Goal: Transaction & Acquisition: Download file/media

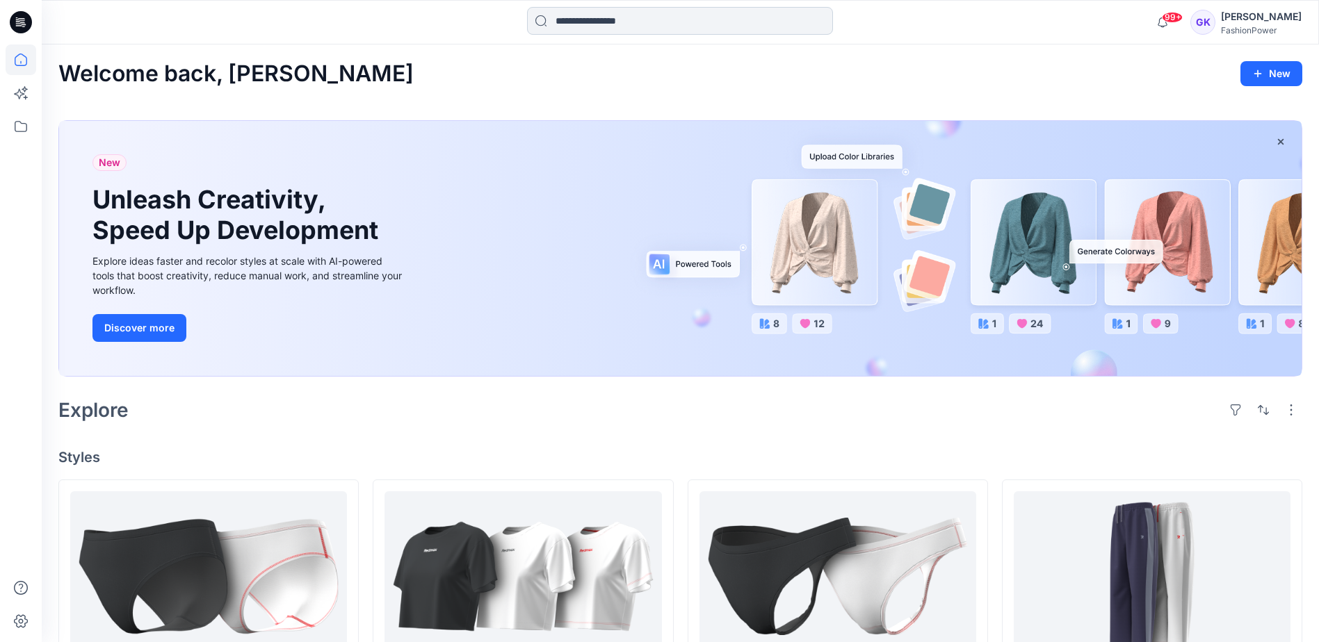
click at [706, 22] on input at bounding box center [680, 21] width 306 height 28
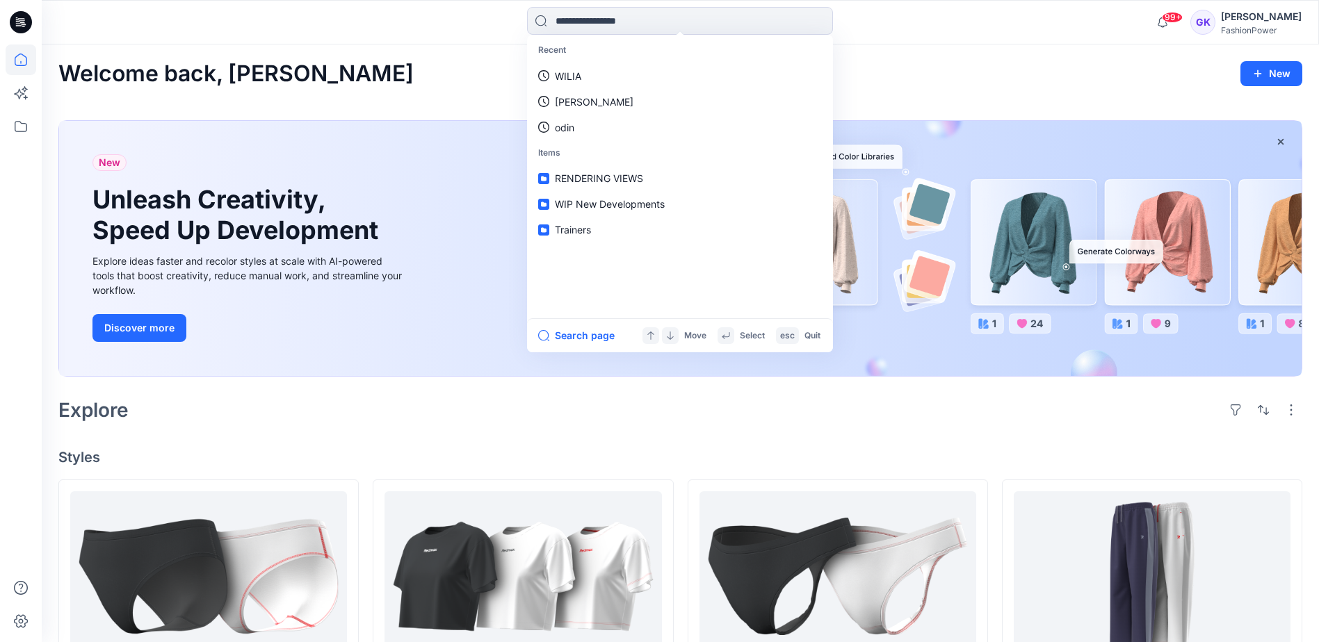
click at [898, 387] on div "New Unleash Creativity, Speed Up Development Explore ideas faster and recolor s…" at bounding box center [680, 251] width 1244 height 284
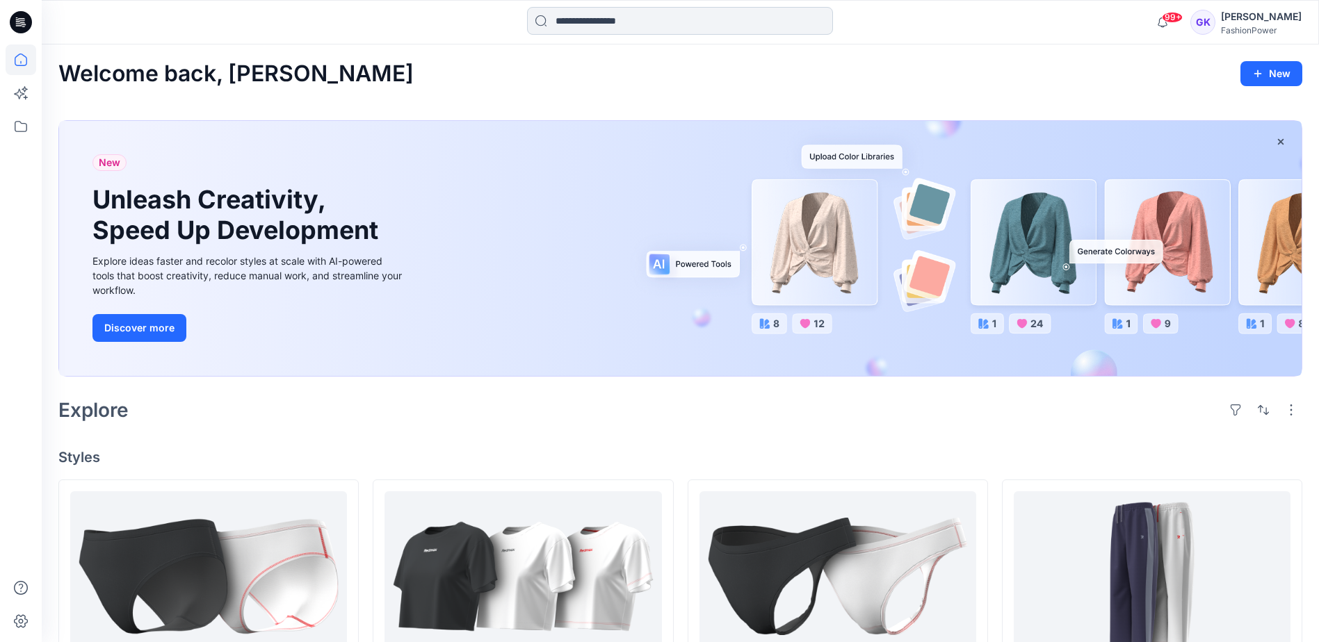
click at [680, 26] on input at bounding box center [680, 21] width 306 height 28
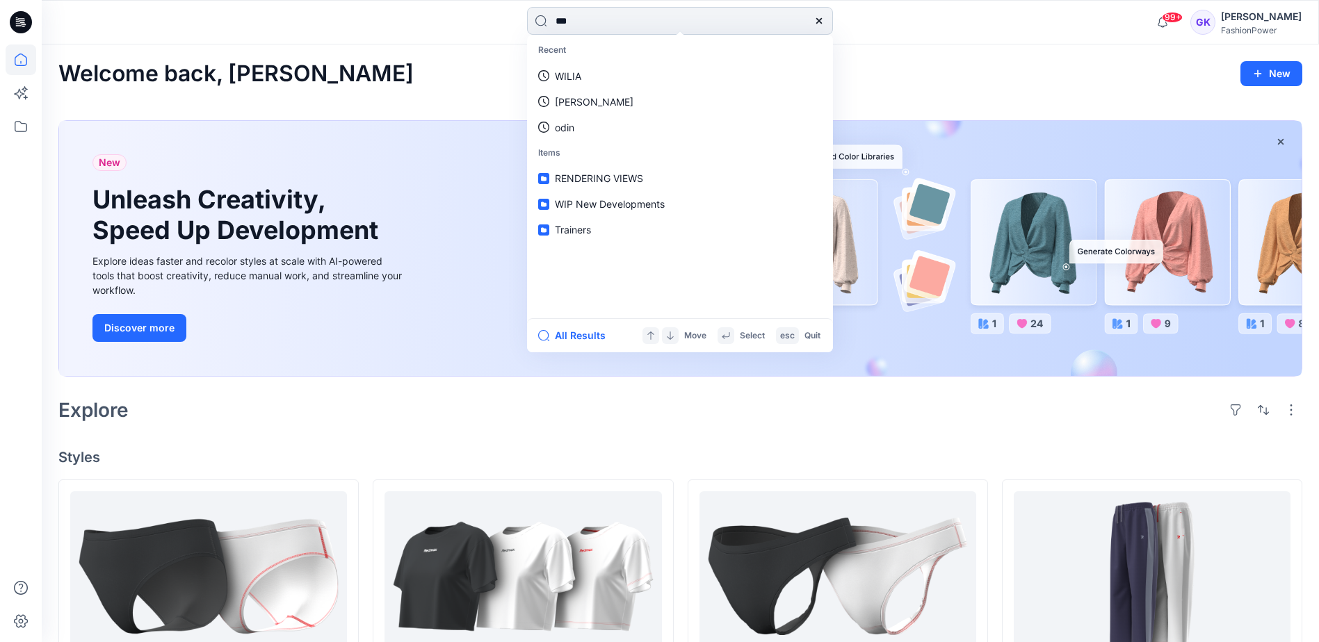
type input "****"
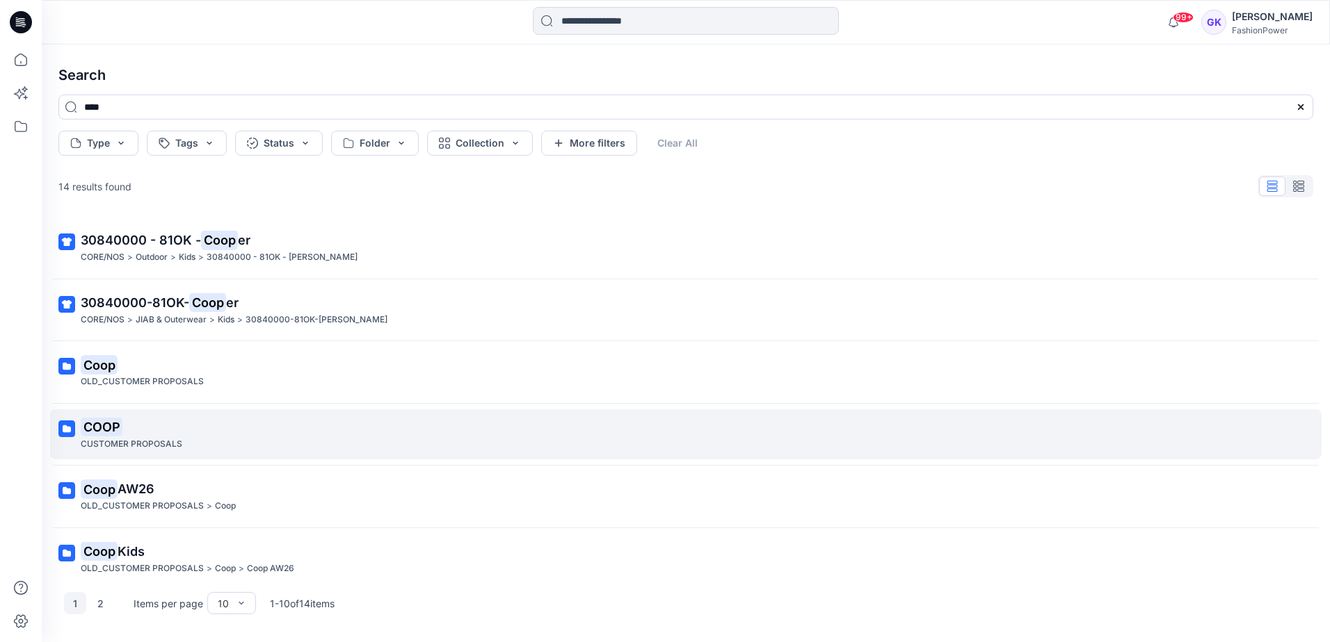
click at [101, 427] on mark "COOP" at bounding box center [102, 426] width 42 height 19
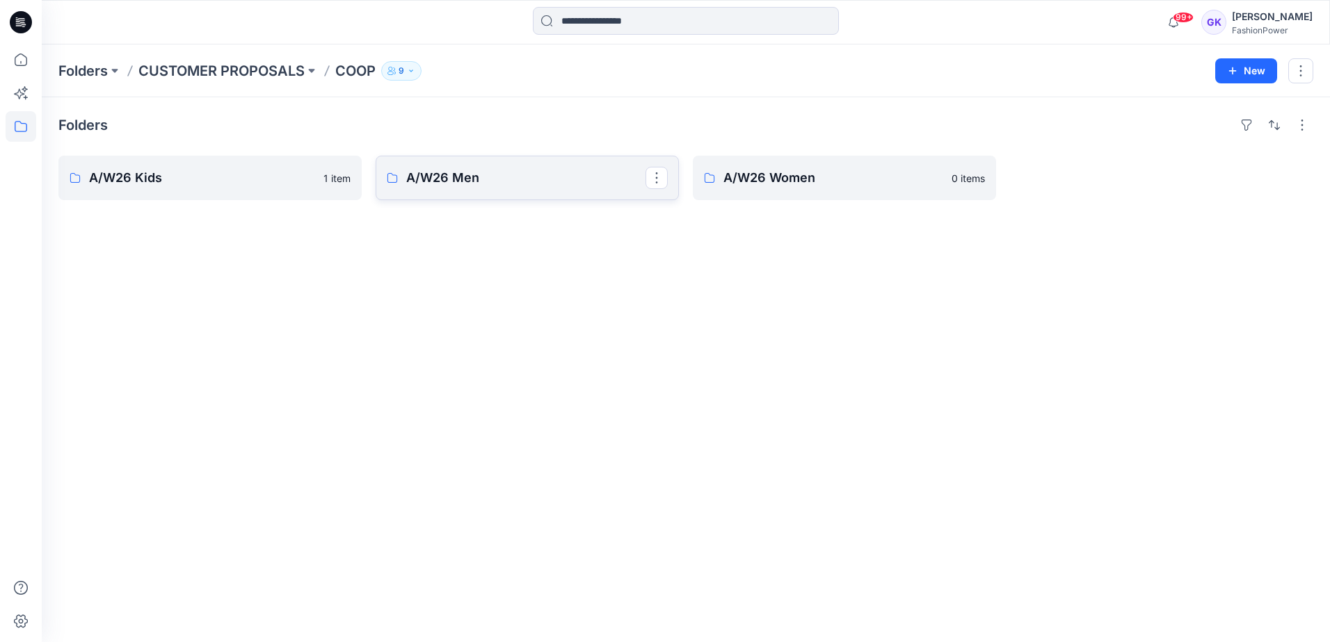
click at [558, 182] on p "A/W26 Men" at bounding box center [525, 177] width 239 height 19
click at [792, 159] on link "A/W26 Women" at bounding box center [844, 178] width 303 height 45
click at [197, 176] on p "A/W26 Kids" at bounding box center [208, 177] width 239 height 19
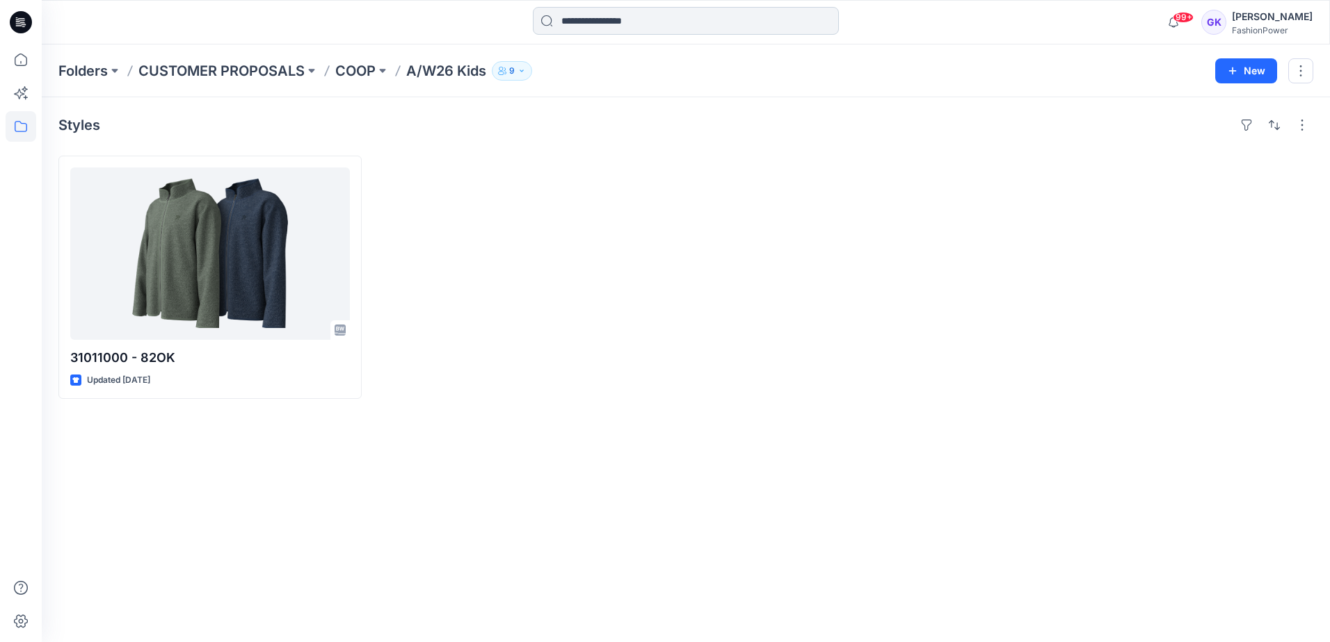
click at [592, 18] on input at bounding box center [686, 21] width 306 height 28
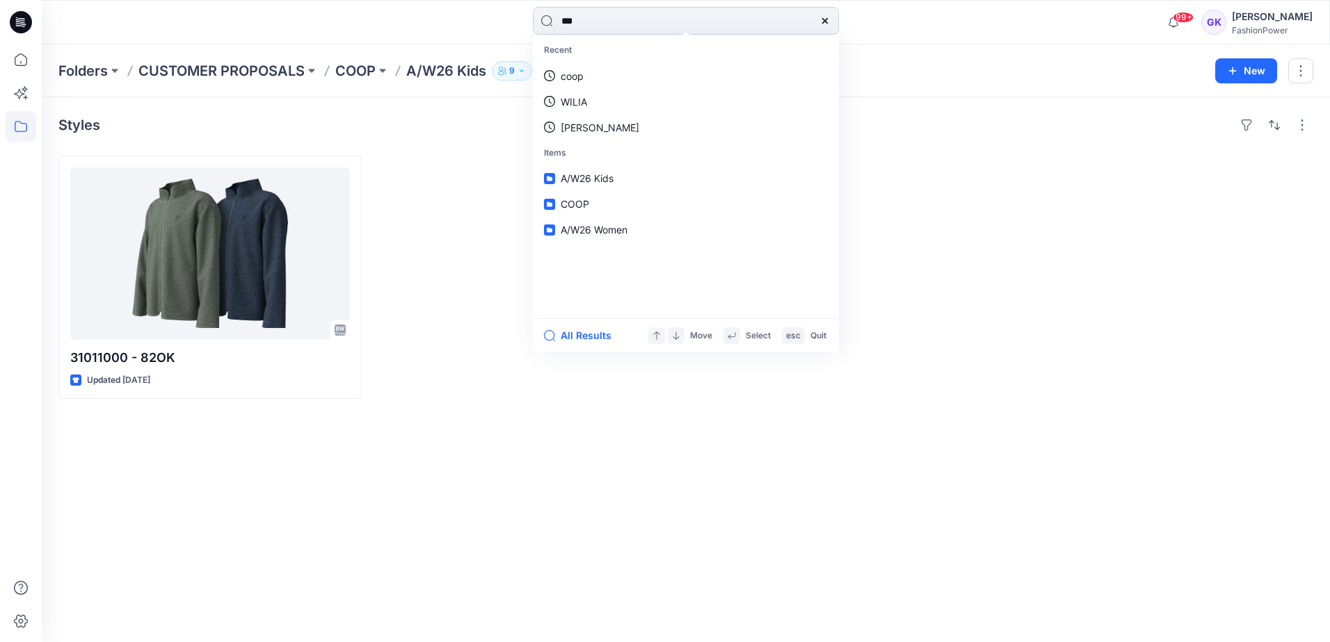
type input "****"
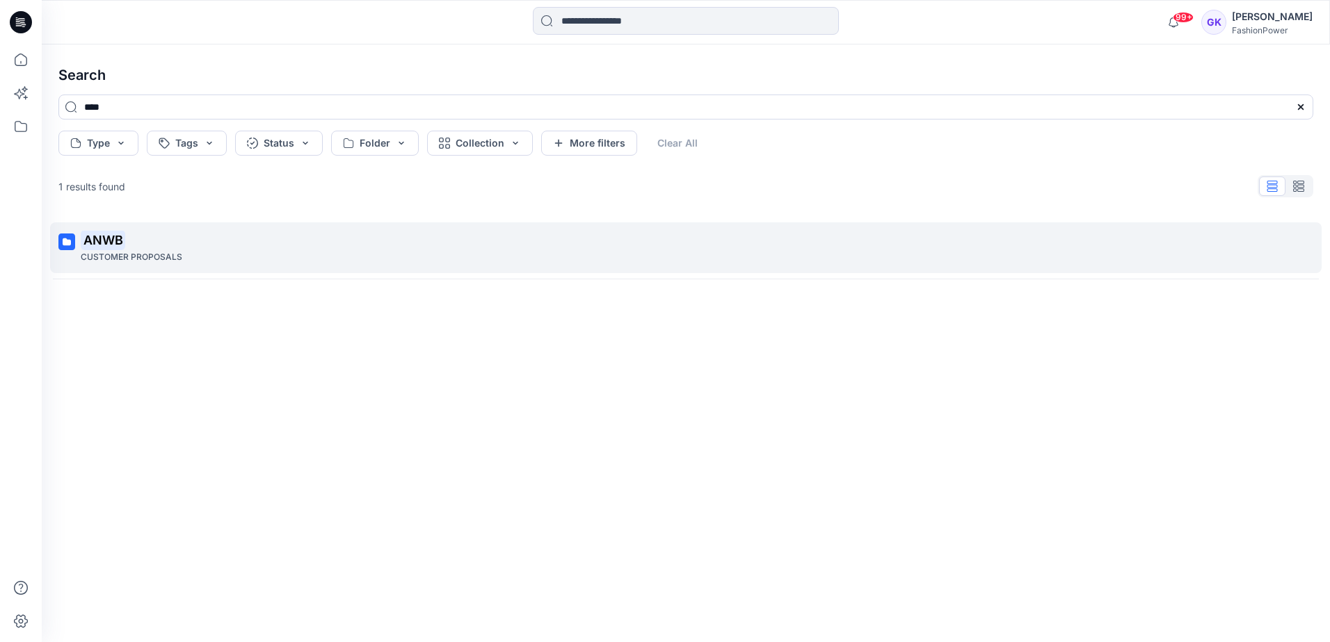
click at [104, 248] on mark "ANWB" at bounding box center [103, 239] width 45 height 19
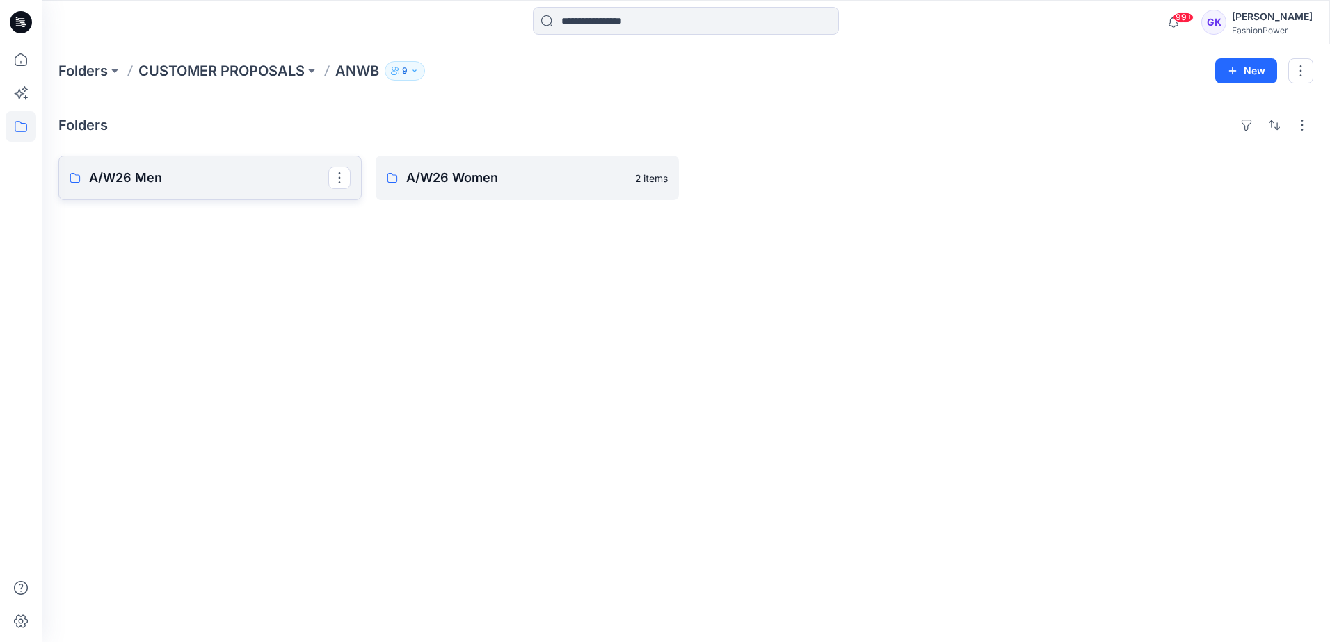
click at [258, 172] on p "A/W26 Men" at bounding box center [208, 177] width 239 height 19
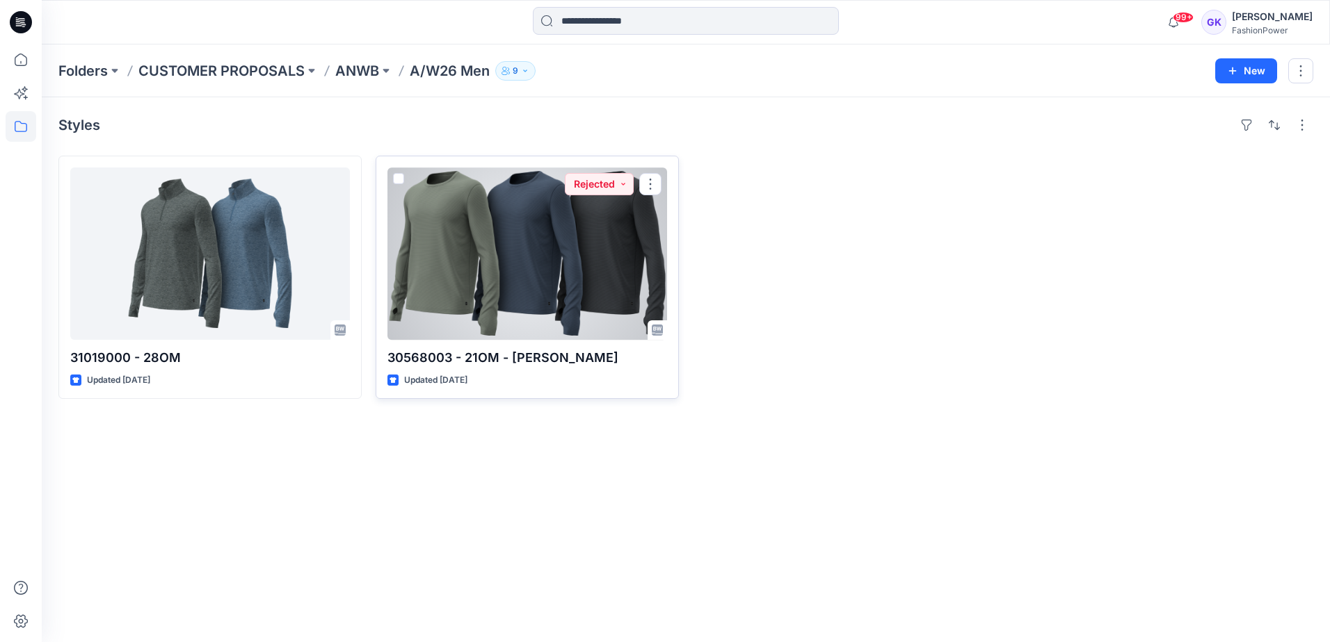
click at [510, 216] on div at bounding box center [527, 254] width 280 height 172
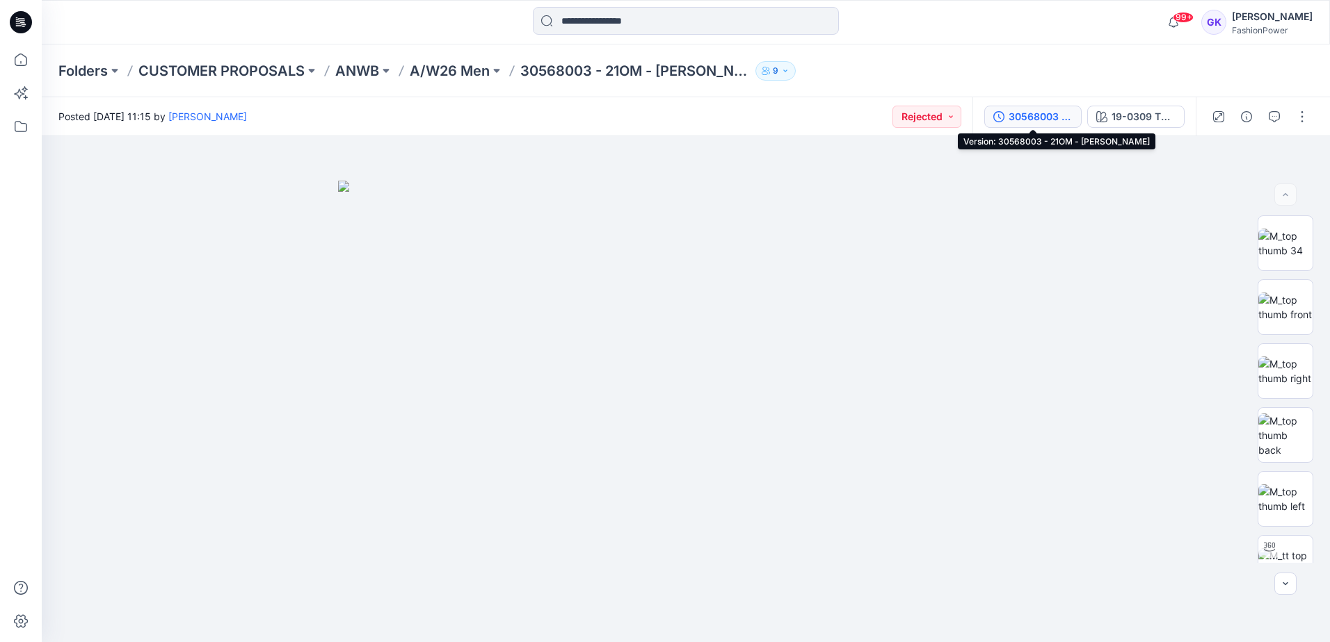
click at [1061, 116] on div "30568003 - 21OM - [PERSON_NAME]" at bounding box center [1040, 116] width 64 height 15
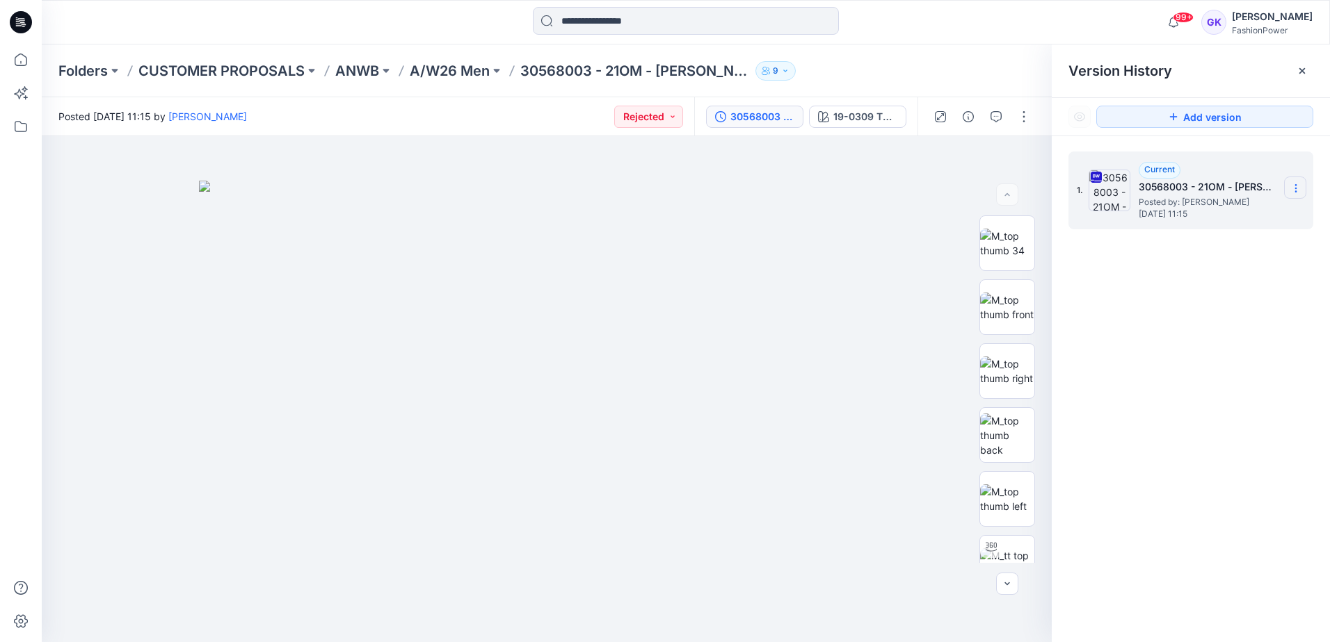
click at [1299, 184] on icon at bounding box center [1295, 188] width 11 height 11
click at [1193, 211] on span "Download Source BW File" at bounding box center [1225, 215] width 116 height 17
